Goal: Book appointment/travel/reservation

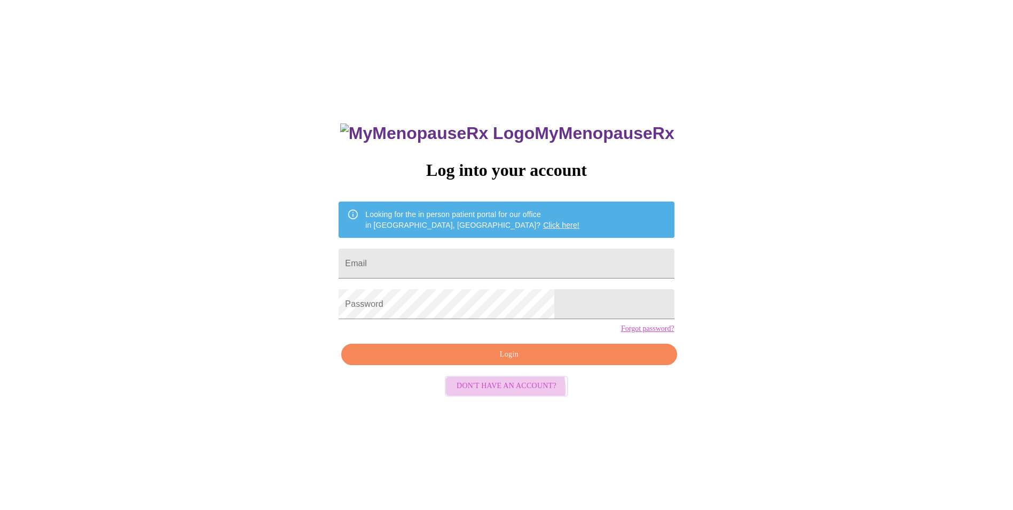
click at [484, 393] on span "Don't have an account?" at bounding box center [507, 385] width 100 height 13
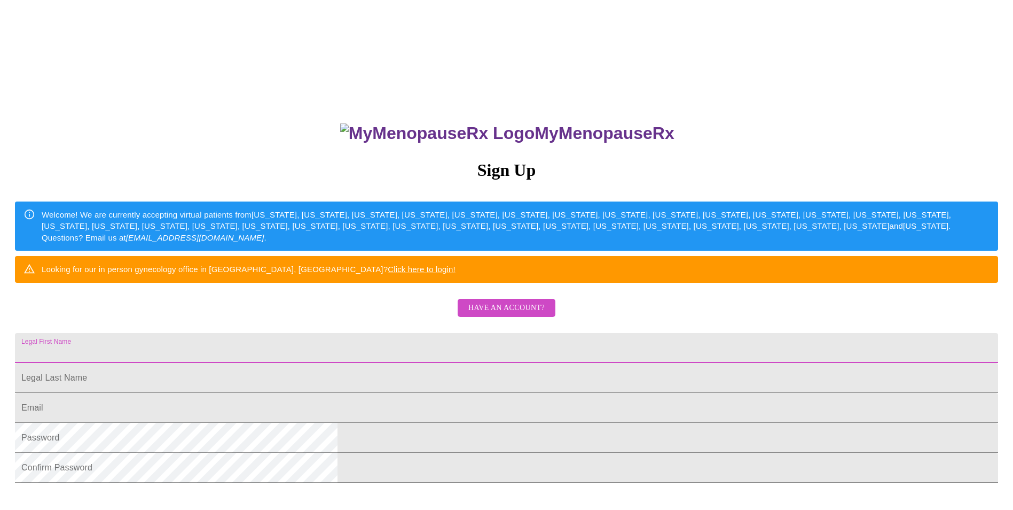
click at [405, 363] on input "Legal First Name" at bounding box center [506, 348] width 983 height 30
type input "[PERSON_NAME]"
click at [366, 393] on input "Legal First Name" at bounding box center [506, 378] width 983 height 30
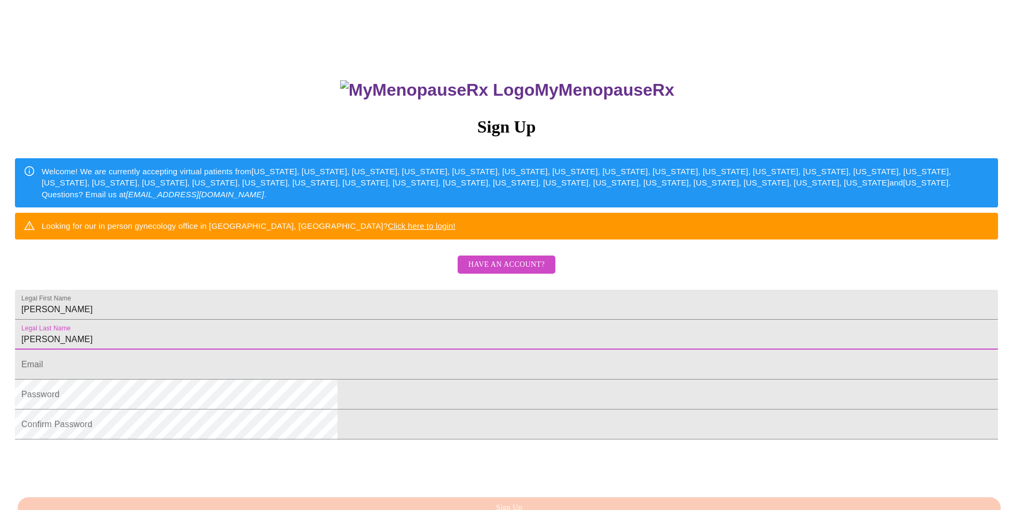
scroll to position [107, 0]
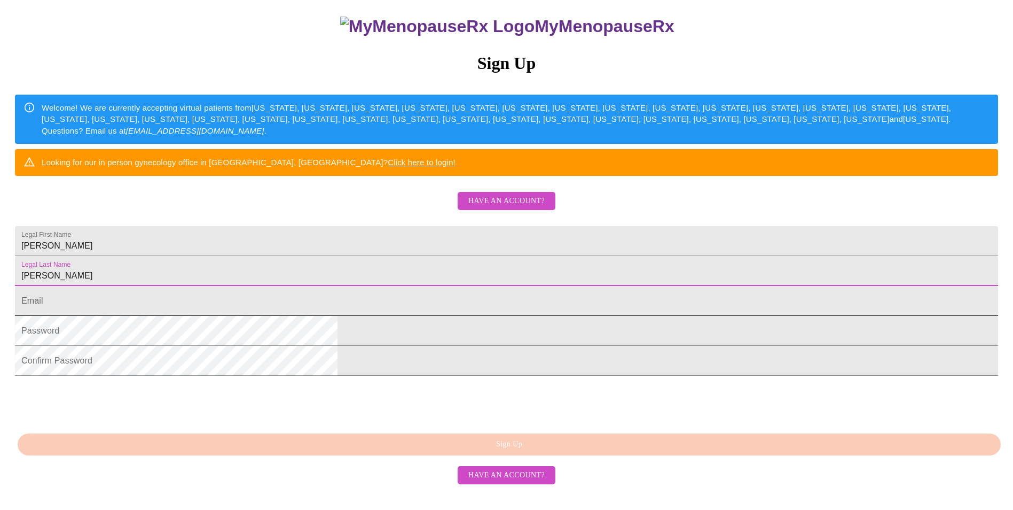
type input "[PERSON_NAME]"
click at [413, 316] on input "Legal First Name" at bounding box center [506, 301] width 983 height 30
type input "[EMAIL_ADDRESS][DOMAIN_NAME]"
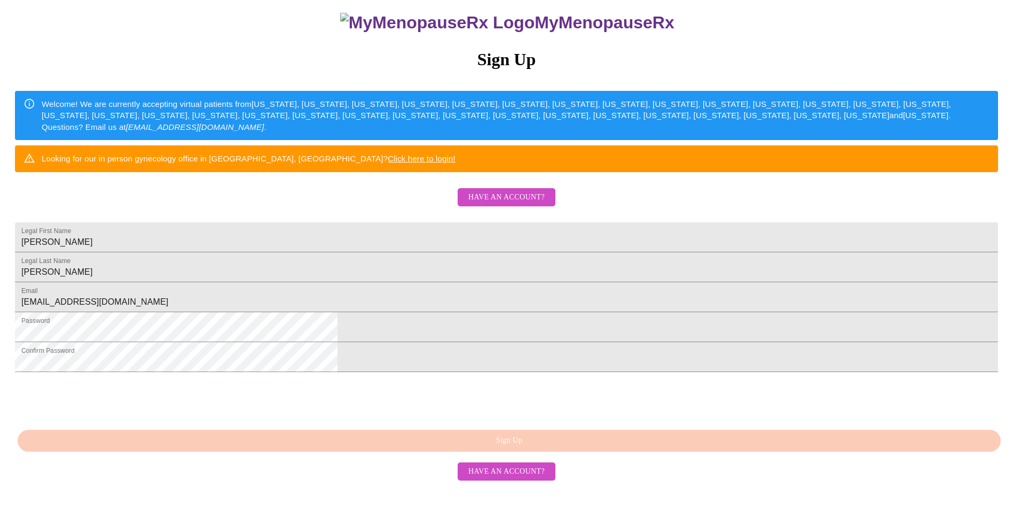
scroll to position [169, 0]
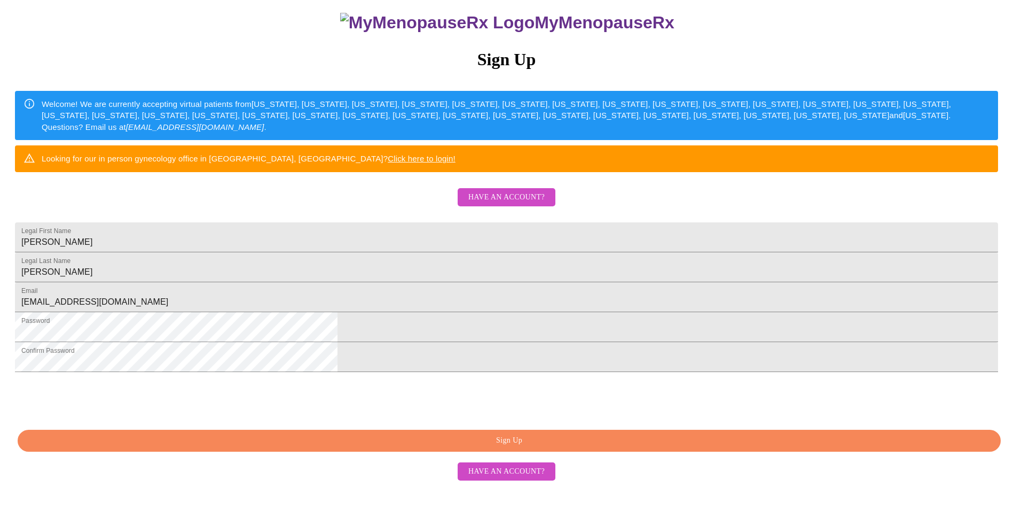
click at [528, 447] on span "Sign Up" at bounding box center [509, 440] width 959 height 13
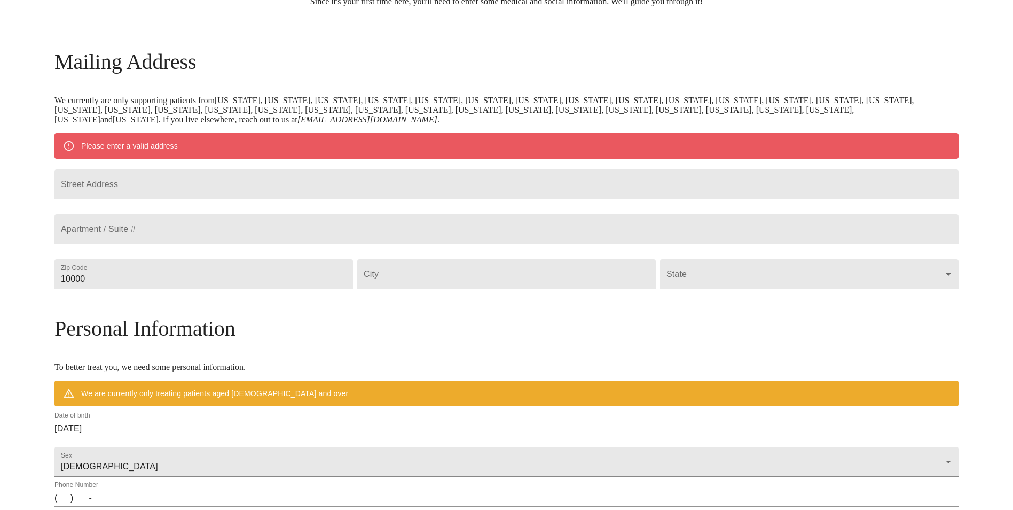
click at [250, 182] on input "Street Address" at bounding box center [506, 184] width 904 height 30
type input "[STREET_ADDRESS]"
drag, startPoint x: 221, startPoint y: 306, endPoint x: 77, endPoint y: 307, distance: 143.7
click at [77, 307] on div "MyMenopauseRx Welcome to MyMenopauseRx Since it's your first time here, you'll …" at bounding box center [506, 293] width 904 height 833
type input "60521"
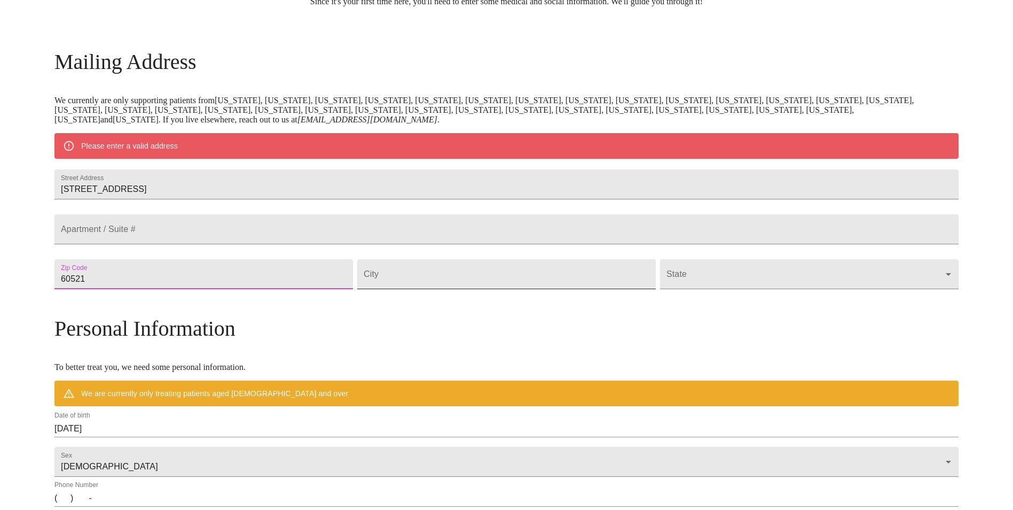
click at [516, 286] on input "Street Address" at bounding box center [506, 274] width 299 height 30
type input "Hinsdale"
click at [838, 300] on body "MyMenopauseRx Welcome to MyMenopauseRx Since it's your first time here, you'll …" at bounding box center [506, 293] width 1005 height 833
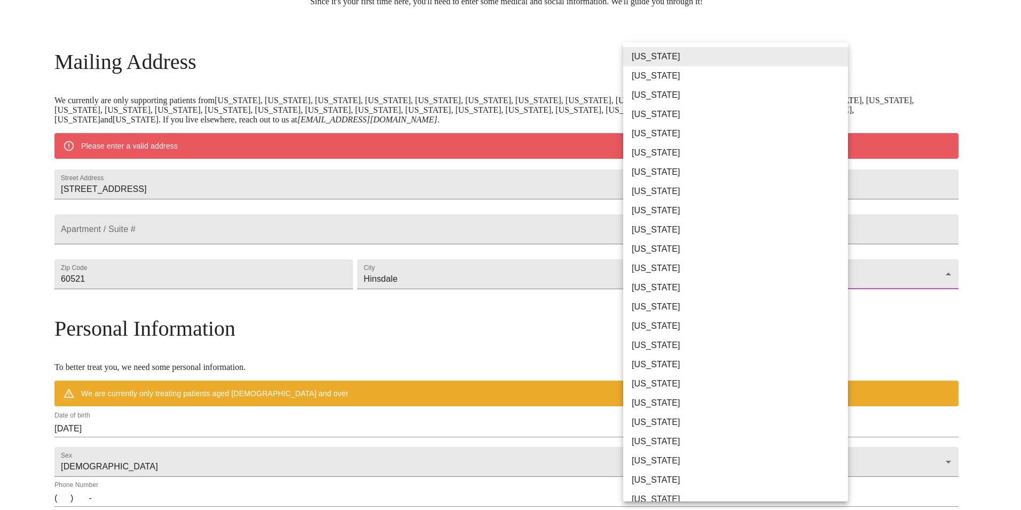
click at [663, 284] on li "[US_STATE]" at bounding box center [739, 287] width 233 height 19
type input "[US_STATE]"
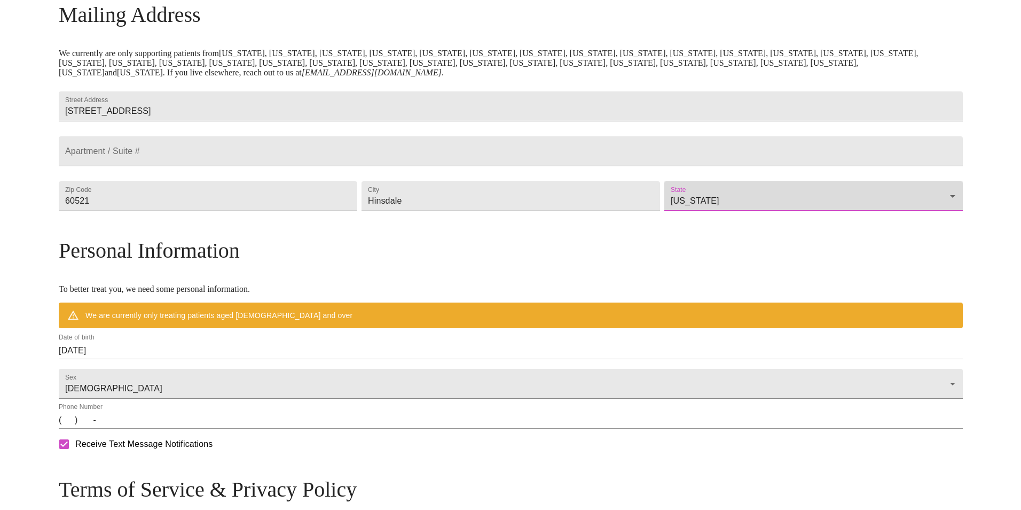
scroll to position [234, 0]
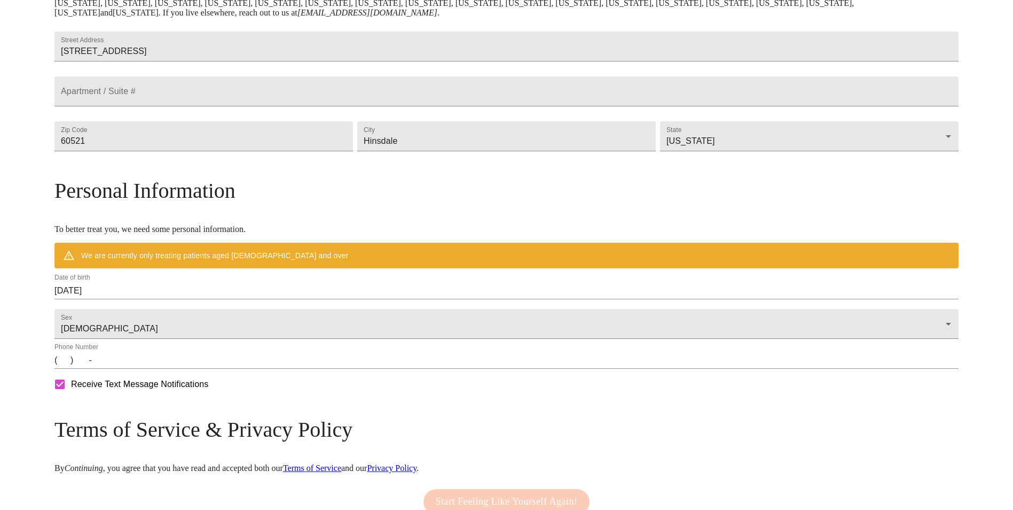
drag, startPoint x: 200, startPoint y: 291, endPoint x: 200, endPoint y: 297, distance: 5.9
click at [199, 292] on div "Personal Information To better treat you, we need some personal information. We…" at bounding box center [506, 288] width 904 height 220
click at [231, 299] on input "[DATE]" at bounding box center [506, 290] width 904 height 17
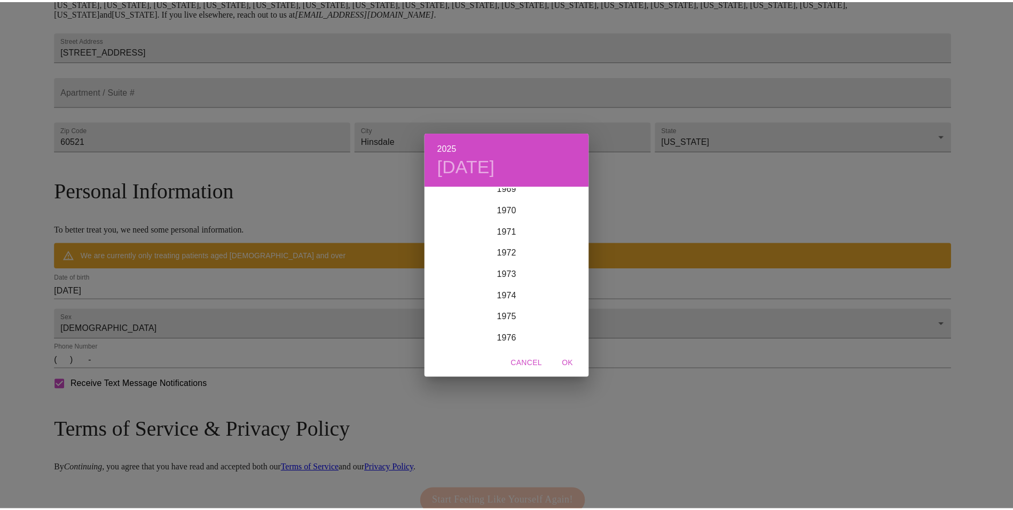
scroll to position [1506, 0]
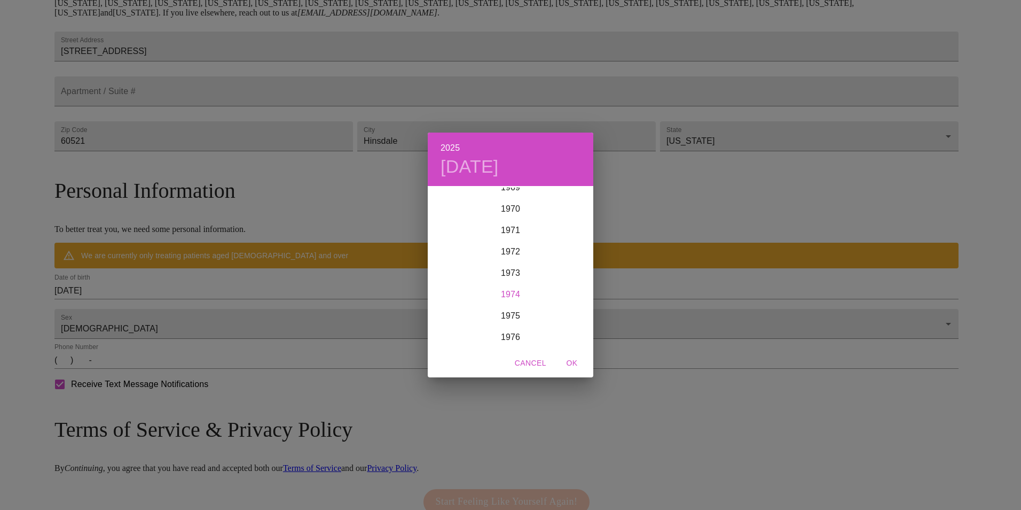
click at [510, 288] on div "1974" at bounding box center [511, 294] width 166 height 21
click at [556, 284] on div "Sep" at bounding box center [565, 288] width 55 height 40
click at [578, 297] on p "28" at bounding box center [574, 300] width 9 height 11
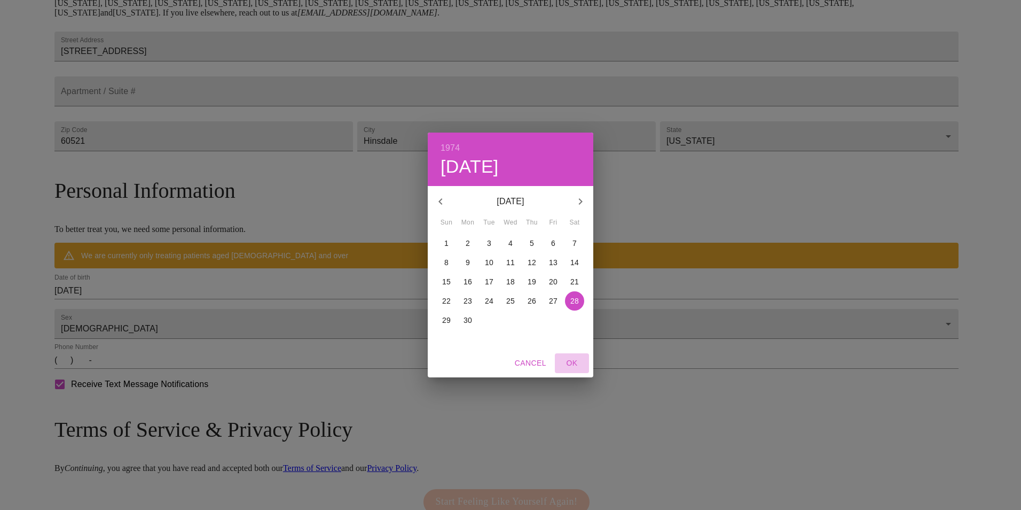
click at [578, 363] on span "OK" at bounding box center [572, 362] width 26 height 13
type input "[DATE]"
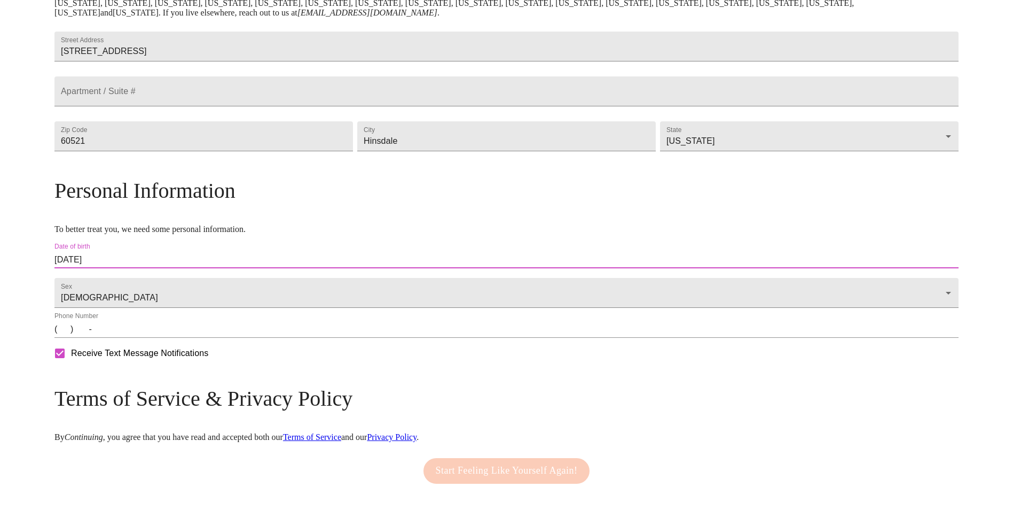
click at [176, 338] on input "(   )    -" at bounding box center [506, 328] width 904 height 17
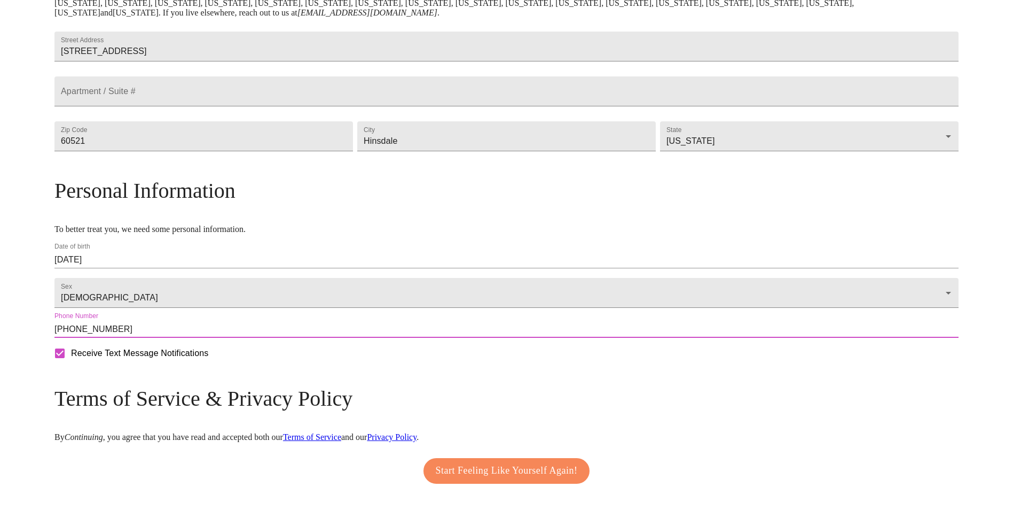
drag, startPoint x: 240, startPoint y: 366, endPoint x: 189, endPoint y: 377, distance: 51.9
click at [189, 366] on div "Date of birth [DEMOGRAPHIC_DATA] Sex [DEMOGRAPHIC_DATA] [DEMOGRAPHIC_DATA] Phon…" at bounding box center [506, 303] width 909 height 126
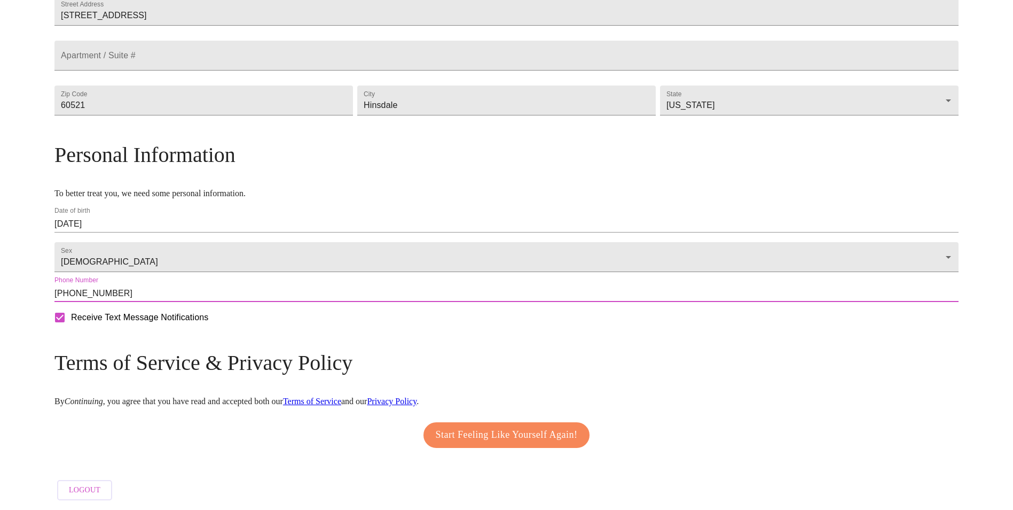
type input "[PHONE_NUMBER]"
click at [479, 440] on button "Start Feeling Like Yourself Again!" at bounding box center [507, 435] width 167 height 26
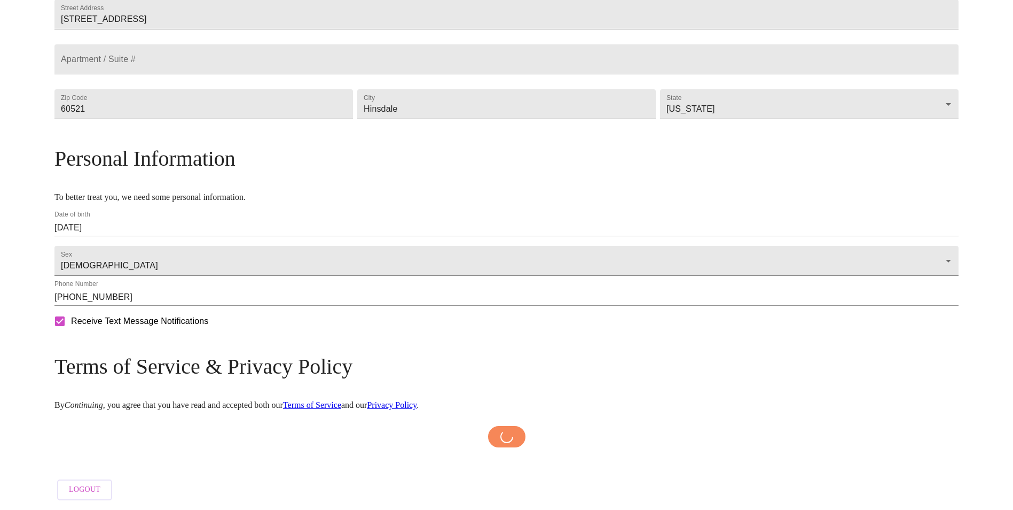
scroll to position [296, 0]
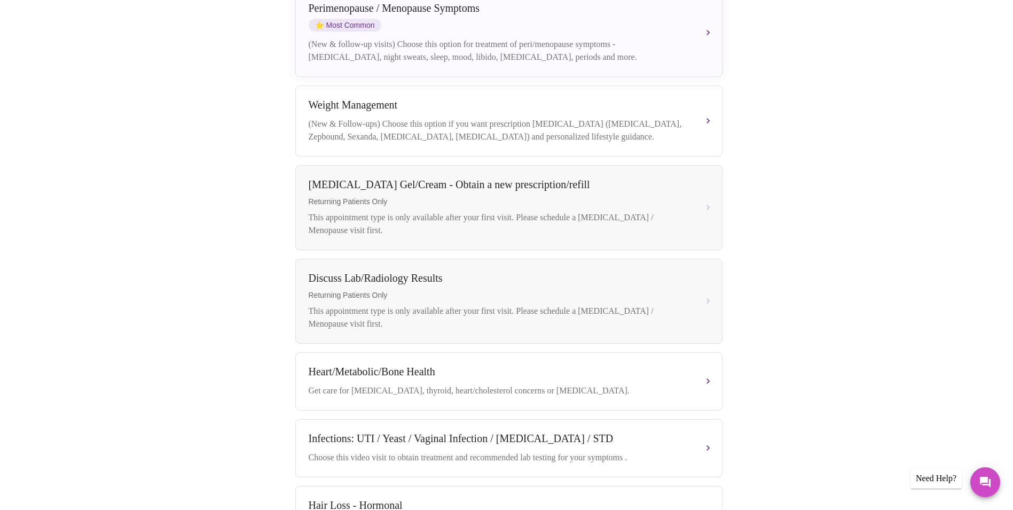
scroll to position [82, 0]
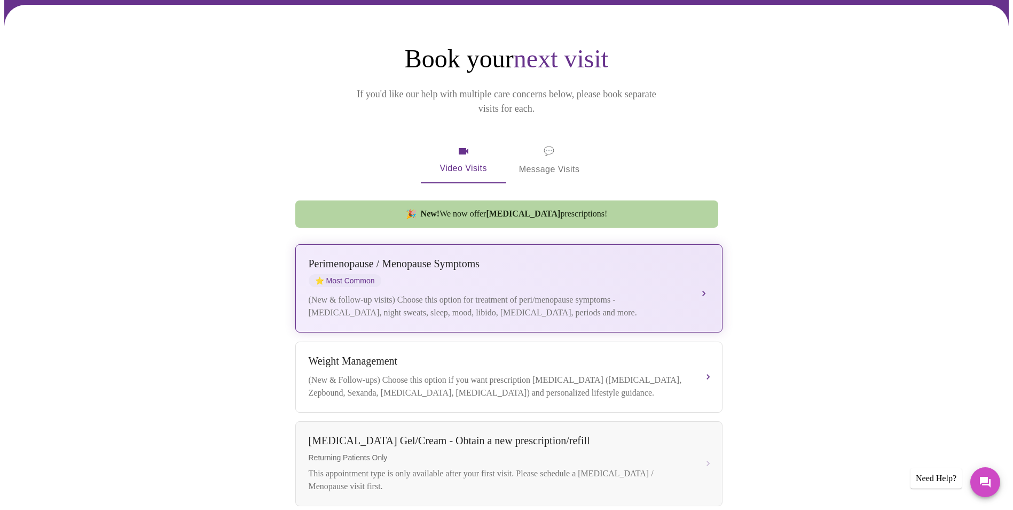
click at [507, 293] on div "(New & follow-up visits) Choose this option for treatment of peri/menopause sym…" at bounding box center [498, 306] width 379 height 26
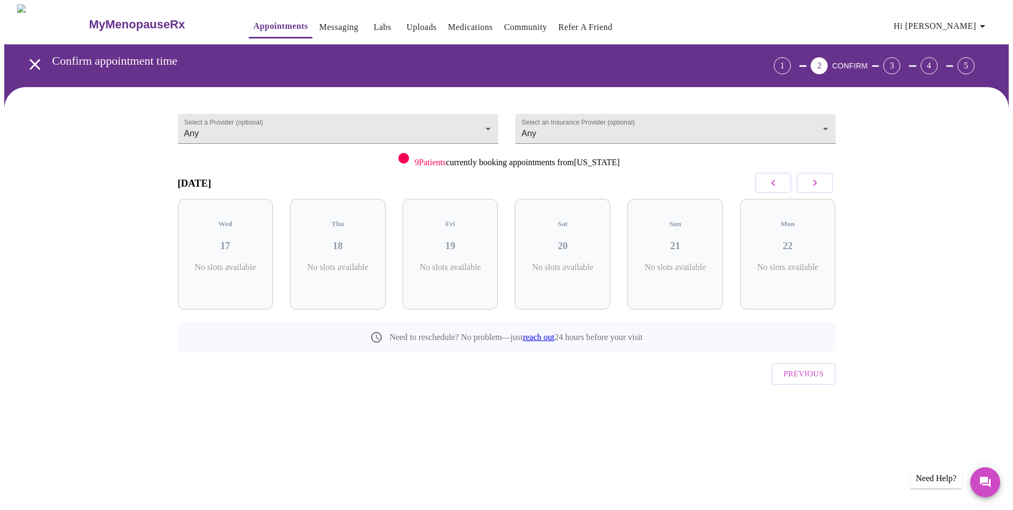
scroll to position [0, 0]
click at [798, 242] on div "Mon 22 5 Slots Left ( 28 Total)" at bounding box center [792, 254] width 96 height 111
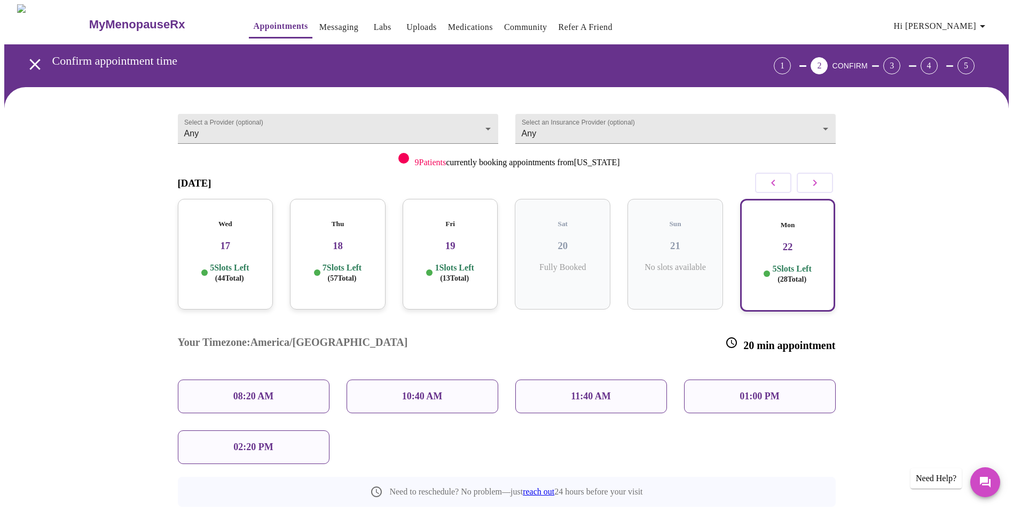
click at [271, 379] on div "08:20 AM" at bounding box center [254, 396] width 152 height 34
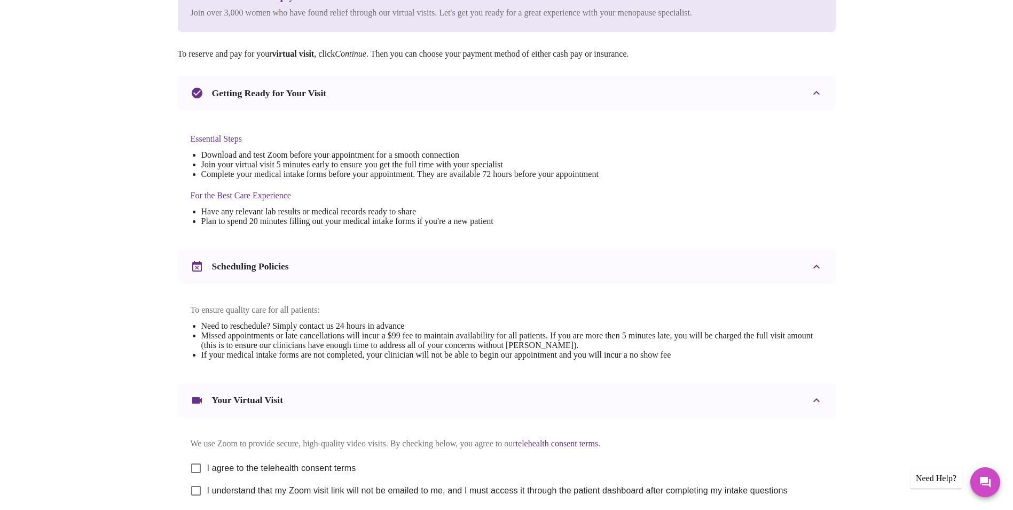
scroll to position [214, 0]
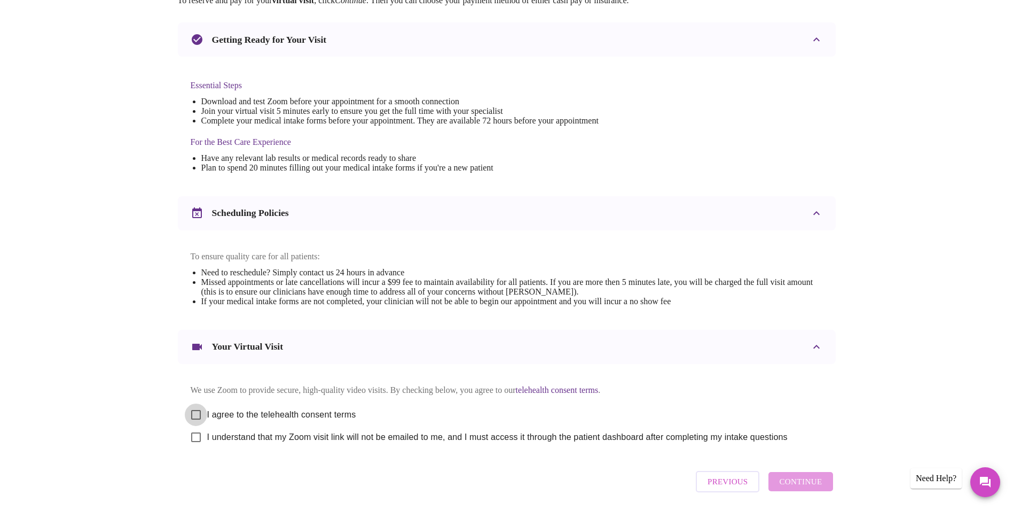
click at [194, 422] on input "I agree to the telehealth consent terms" at bounding box center [196, 414] width 22 height 22
checkbox input "true"
click at [190, 448] on input "I understand that my Zoom visit link will not be emailed to me, and I must acce…" at bounding box center [196, 437] width 22 height 22
checkbox input "true"
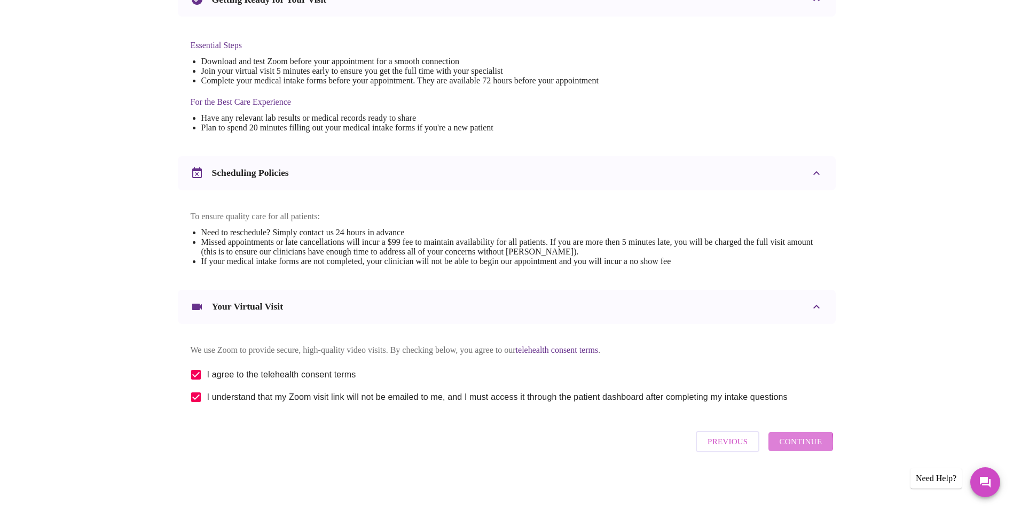
click at [789, 447] on span "Continue" at bounding box center [800, 441] width 43 height 14
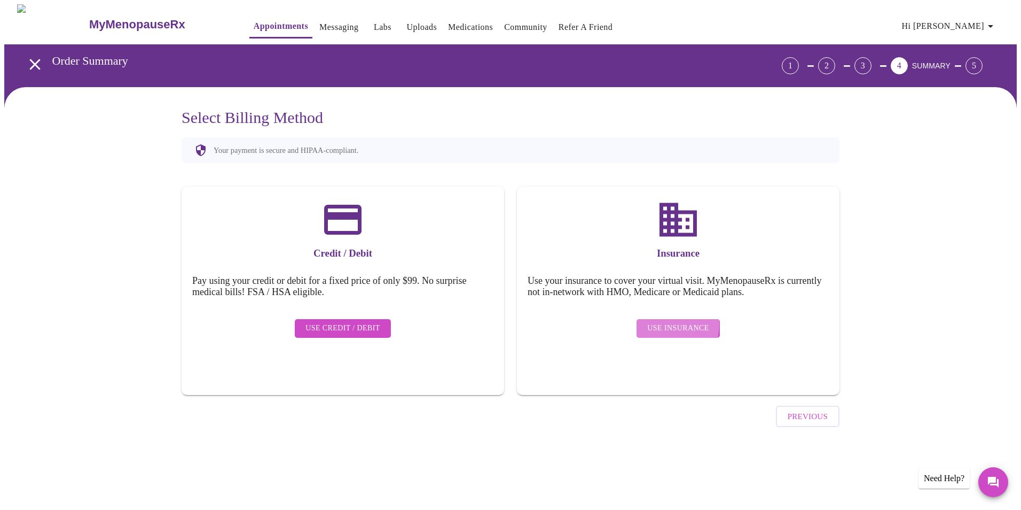
click at [660, 322] on span "Use Insurance" at bounding box center [677, 328] width 61 height 13
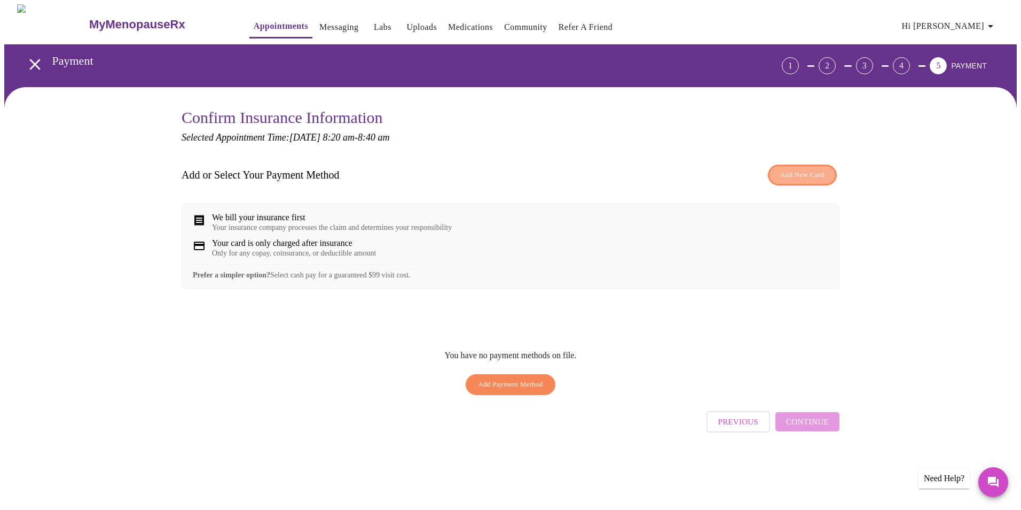
click at [793, 175] on span "Add New Card" at bounding box center [802, 175] width 44 height 12
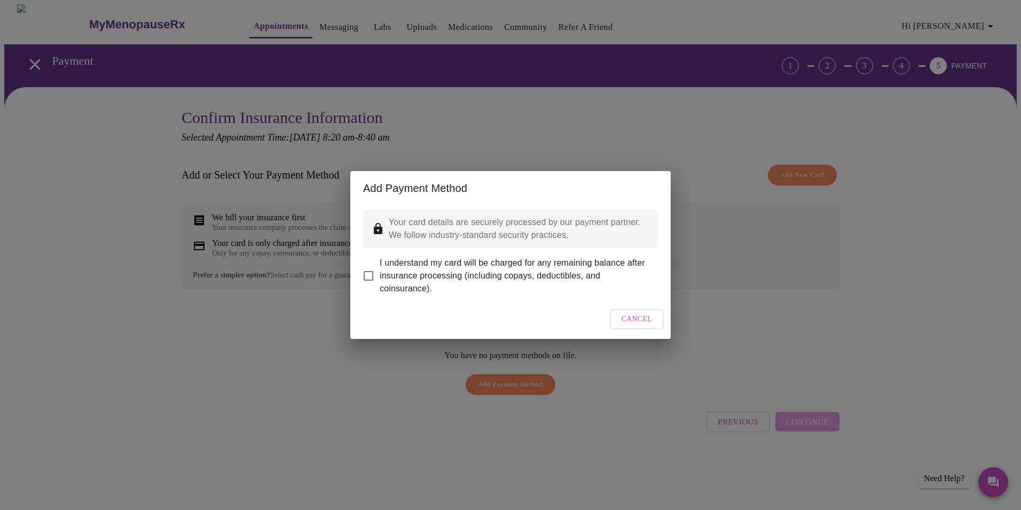
click at [364, 271] on input "I understand my card will be charged for any remaining balance after insurance …" at bounding box center [368, 275] width 22 height 22
checkbox input "true"
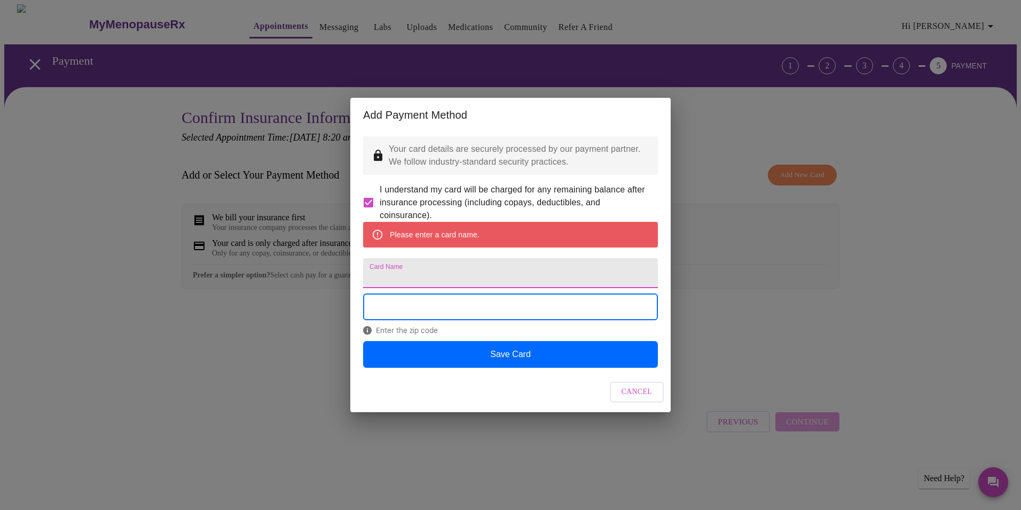
drag, startPoint x: 400, startPoint y: 260, endPoint x: 385, endPoint y: 270, distance: 18.2
click at [400, 260] on input "Card Name" at bounding box center [510, 273] width 295 height 30
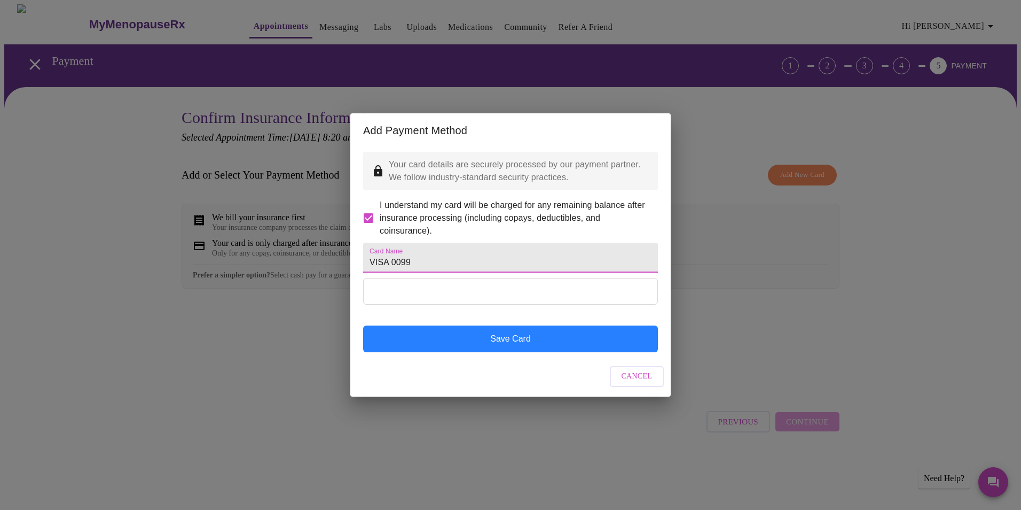
type input "VISA 0099"
click at [525, 352] on button "Save Card" at bounding box center [510, 338] width 295 height 27
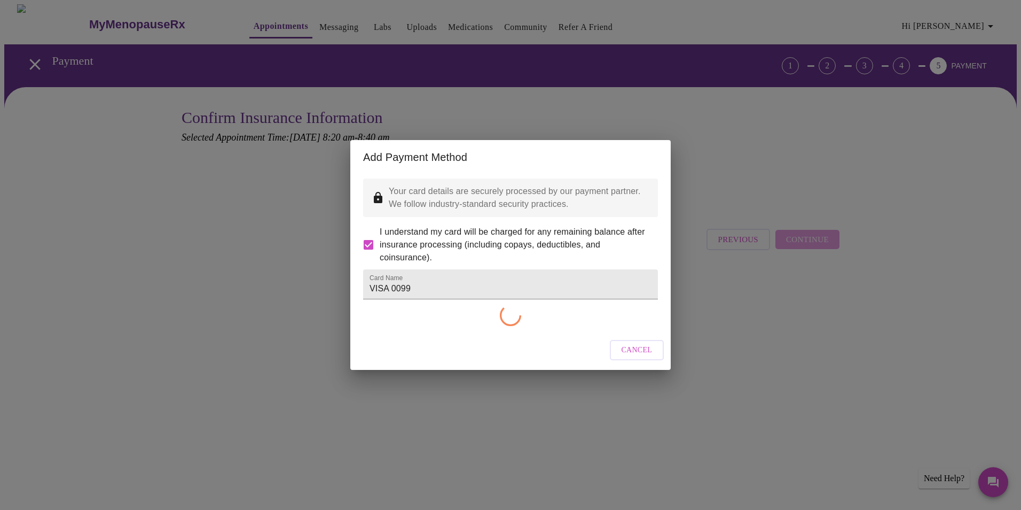
checkbox input "false"
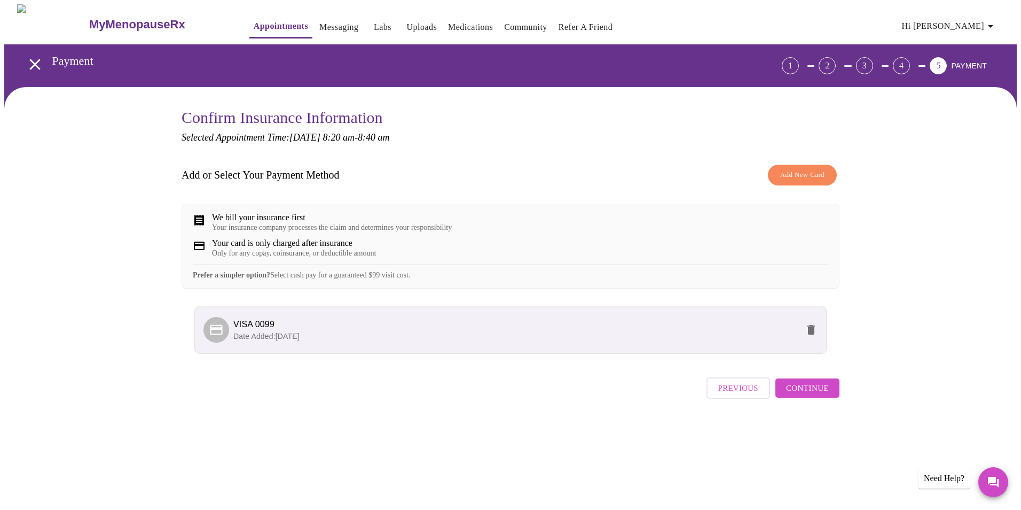
click at [252, 232] on div "Your insurance company processes the claim and determines your responsibility" at bounding box center [332, 227] width 240 height 9
click at [804, 395] on span "Continue" at bounding box center [807, 388] width 43 height 14
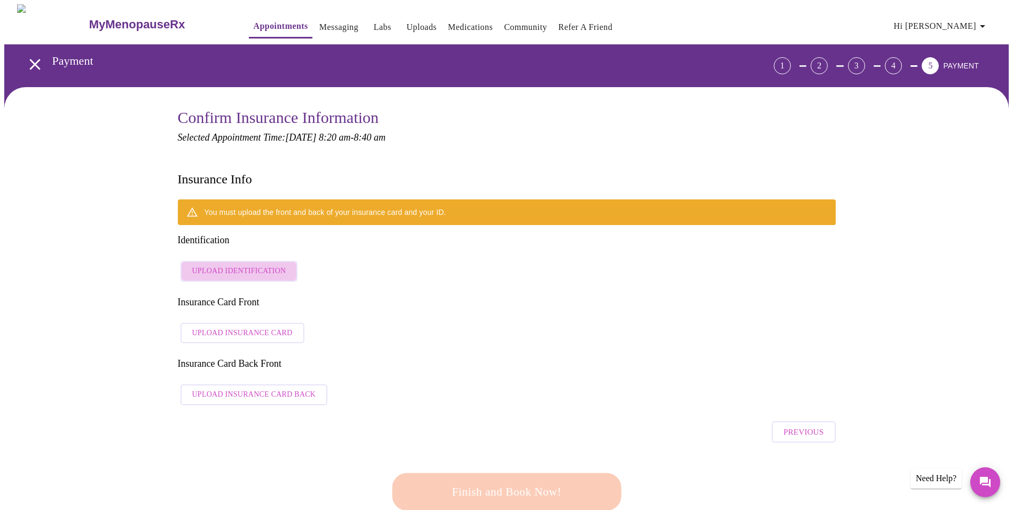
click at [240, 264] on span "Upload Identification" at bounding box center [239, 270] width 94 height 13
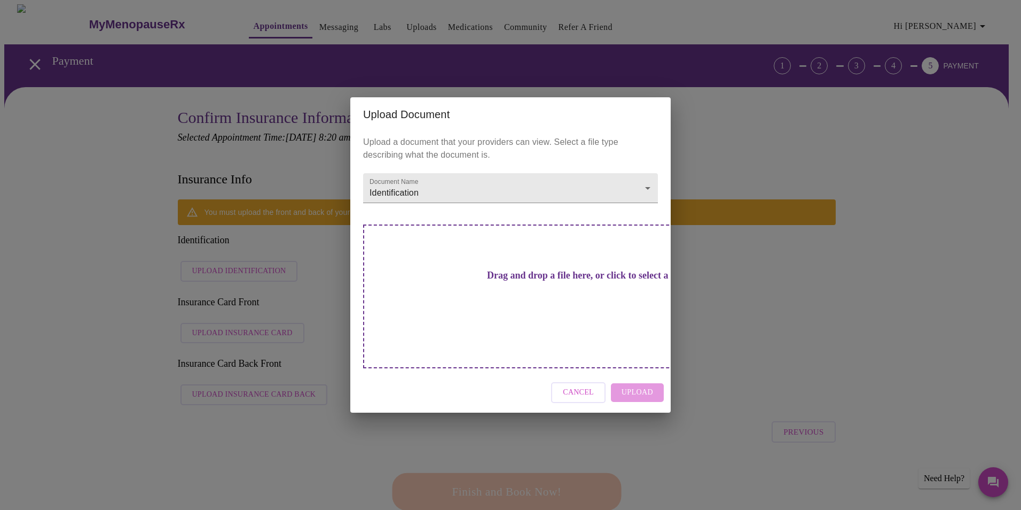
click at [504, 274] on div "Drag and drop a file here, or click to select a file" at bounding box center [585, 296] width 444 height 144
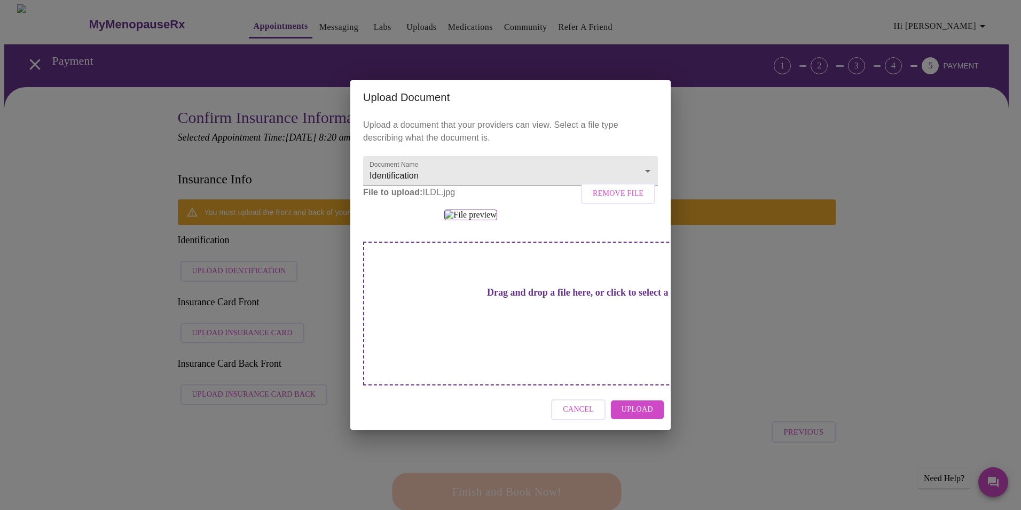
click at [635, 416] on span "Upload" at bounding box center [638, 409] width 32 height 13
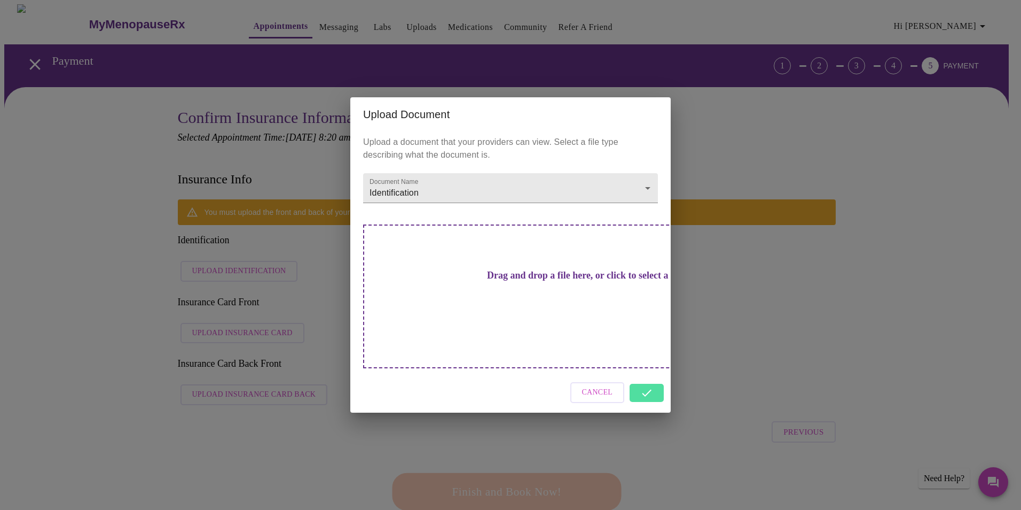
click at [216, 239] on div "Upload Document Upload a document that your providers can view. Select a file t…" at bounding box center [510, 255] width 1021 height 510
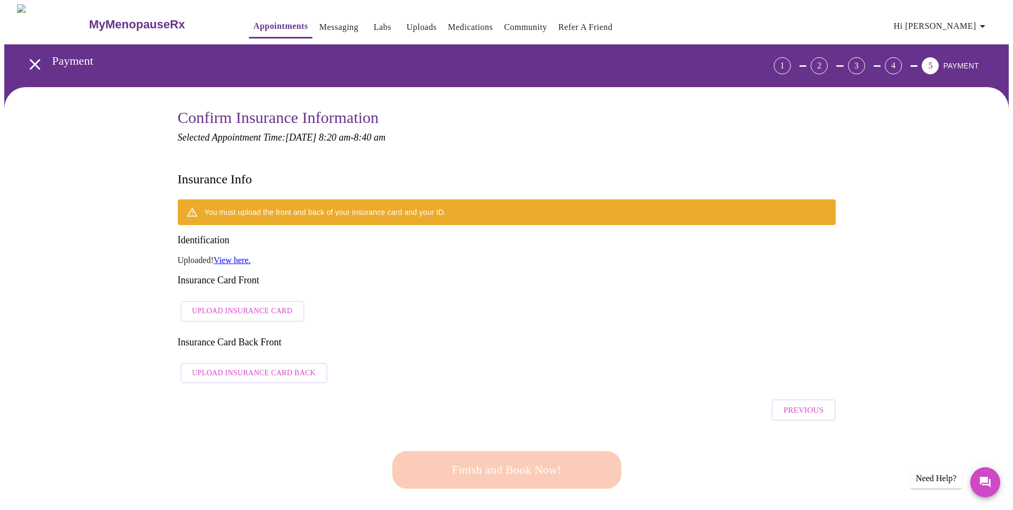
click at [240, 304] on span "Upload Insurance Card" at bounding box center [242, 310] width 100 height 13
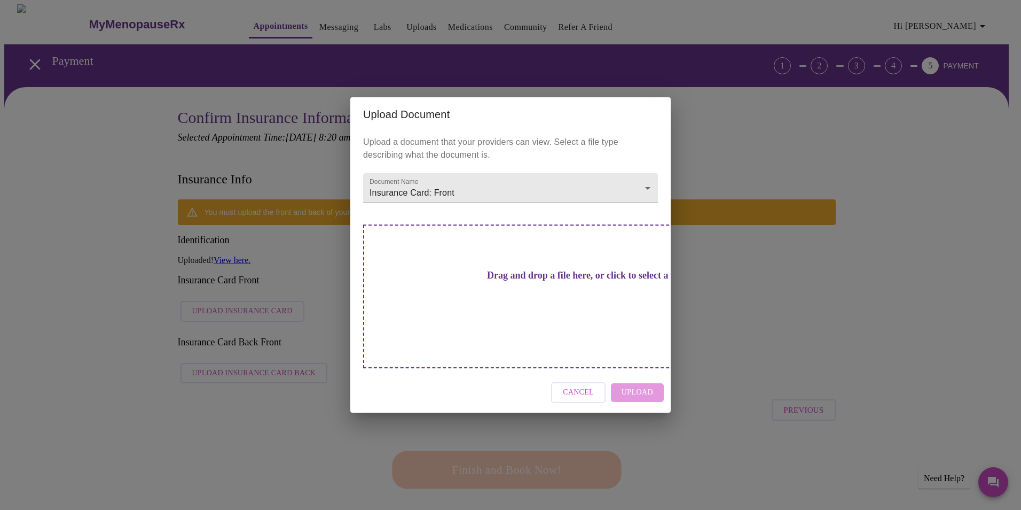
click at [531, 302] on div "Drag and drop a file here, or click to select a file" at bounding box center [585, 296] width 444 height 144
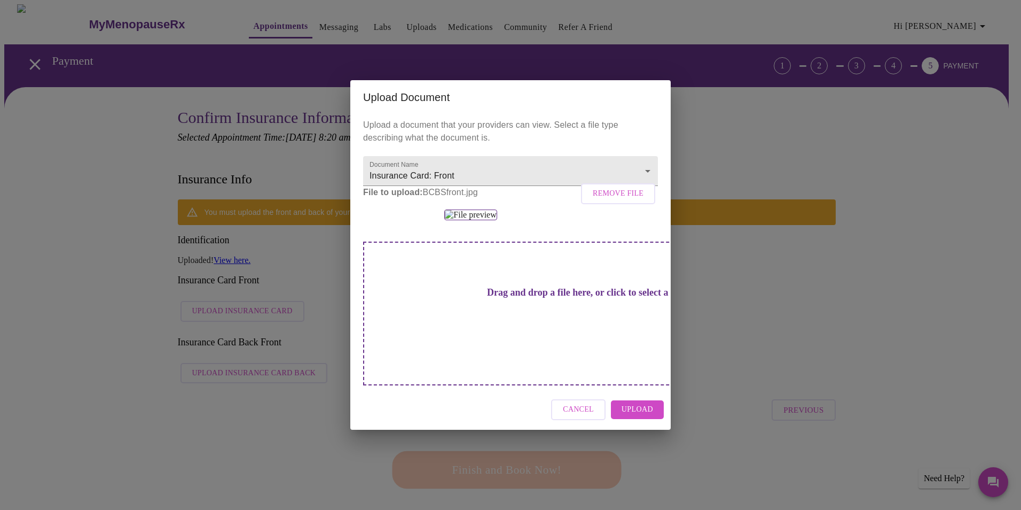
click at [651, 416] on span "Upload" at bounding box center [638, 409] width 32 height 13
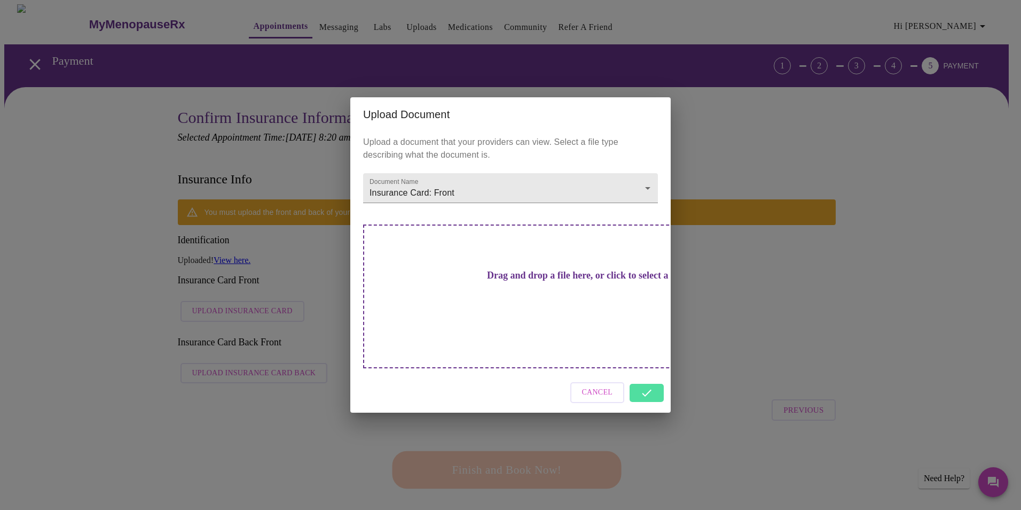
click at [649, 378] on div "Cancel" at bounding box center [510, 392] width 320 height 40
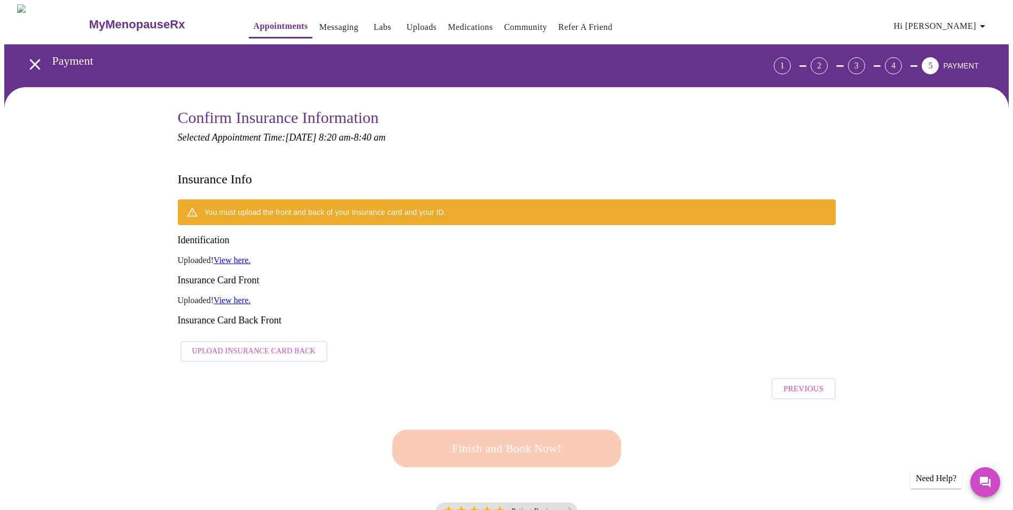
click at [297, 344] on span "Upload Insurance Card Back" at bounding box center [254, 350] width 124 height 13
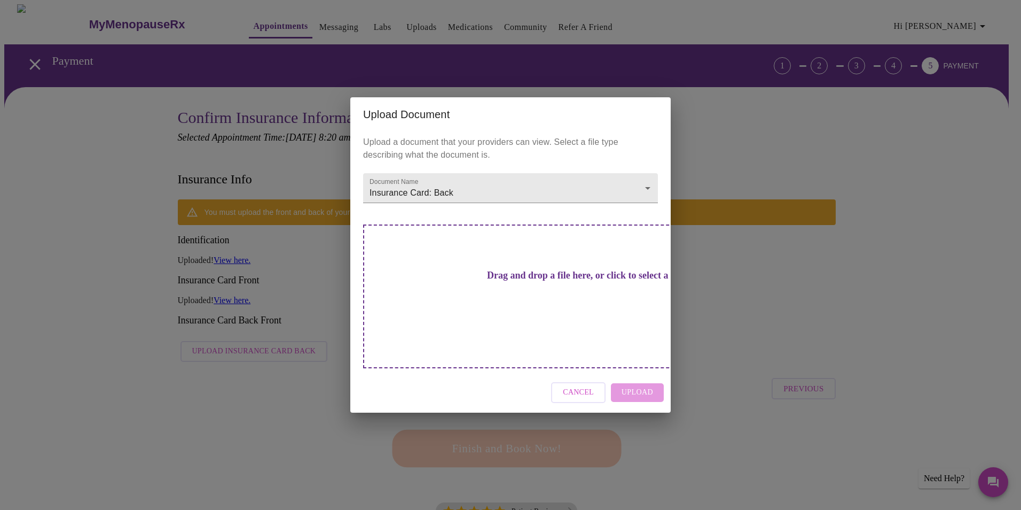
click at [554, 310] on div "Drag and drop a file here, or click to select a file" at bounding box center [585, 296] width 444 height 144
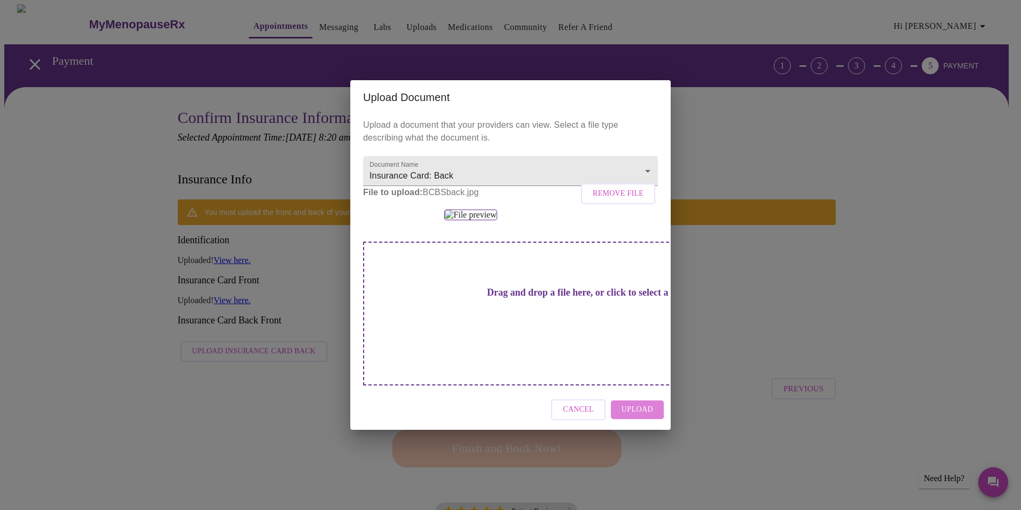
click at [636, 416] on span "Upload" at bounding box center [638, 409] width 32 height 13
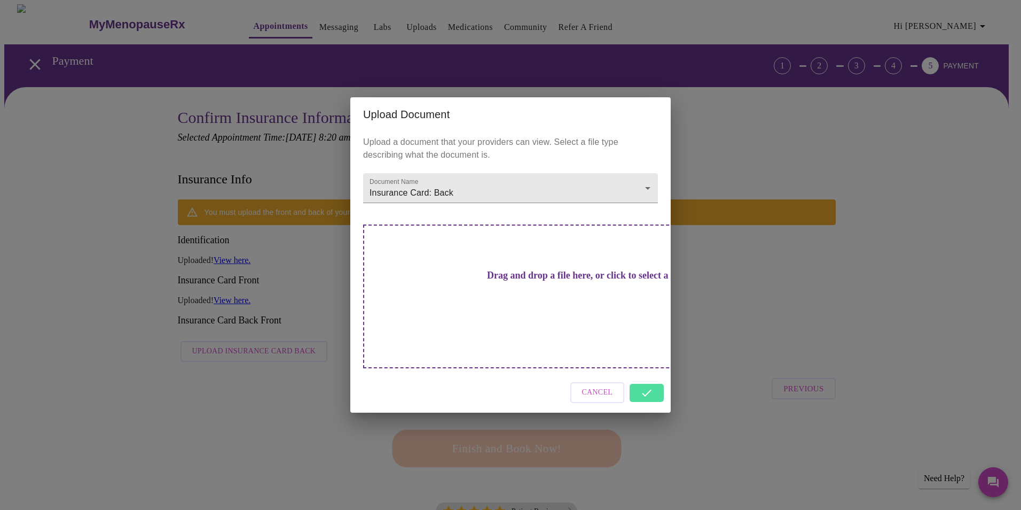
click at [647, 378] on div "Cancel" at bounding box center [510, 392] width 320 height 40
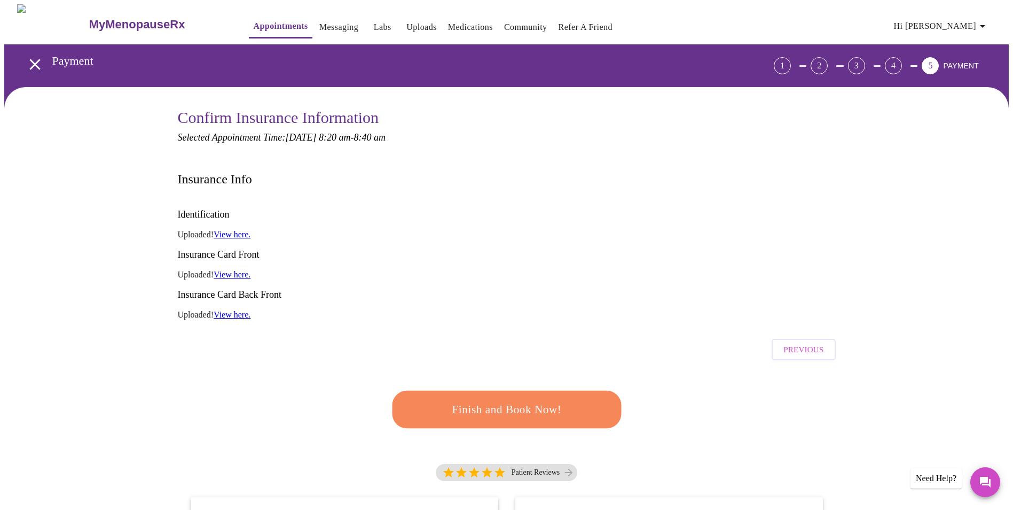
click at [493, 390] on button "Finish and Book Now!" at bounding box center [506, 408] width 229 height 37
